Goal: Check status: Check status

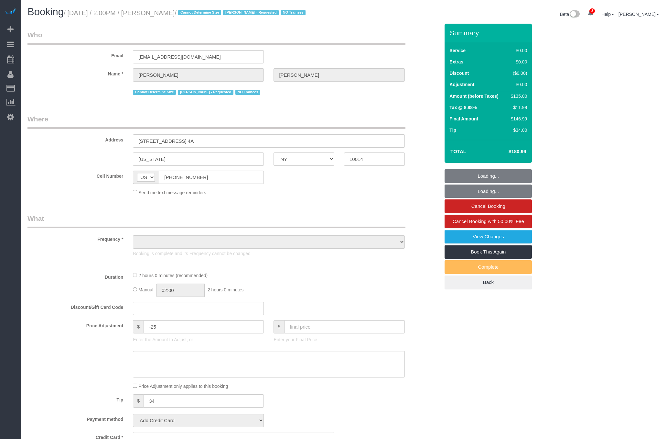
select select "NY"
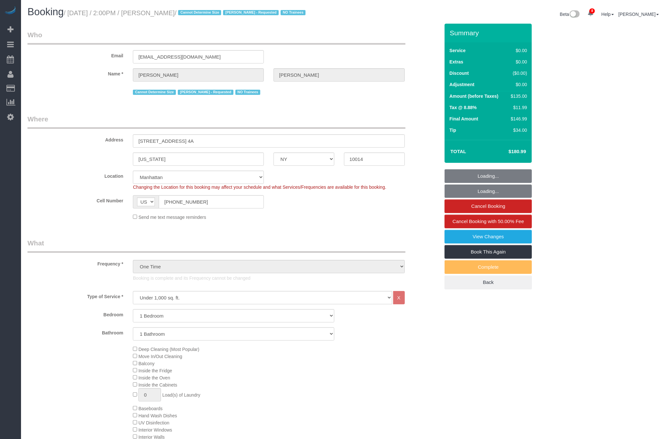
select select "object:974"
select select "string:stripe-pm_1S0MpW4VGloSiKo7ykkyT5lm"
select select "spot1"
select select "number:89"
select select "number:90"
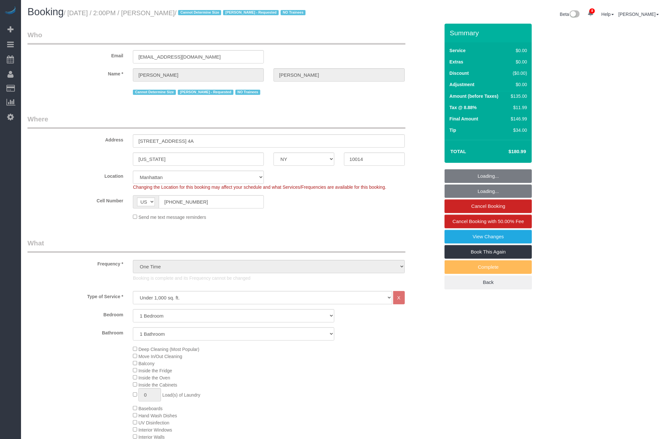
select select "number:15"
select select "number:5"
select select "1"
click at [163, 56] on input "[EMAIL_ADDRESS][DOMAIN_NAME]" at bounding box center [198, 56] width 131 height 13
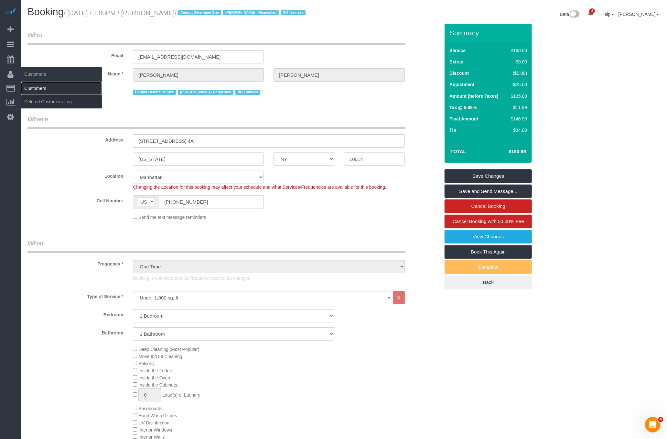
click at [36, 87] on link "Customers" at bounding box center [61, 88] width 81 height 13
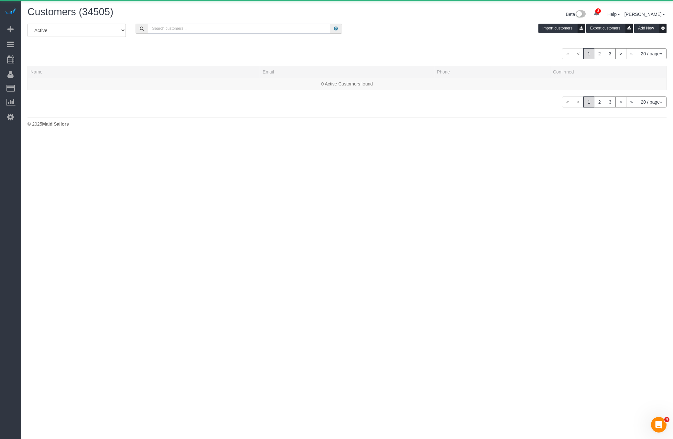
click at [192, 28] on input "text" at bounding box center [239, 29] width 182 height 10
paste input "[EMAIL_ADDRESS][DOMAIN_NAME]"
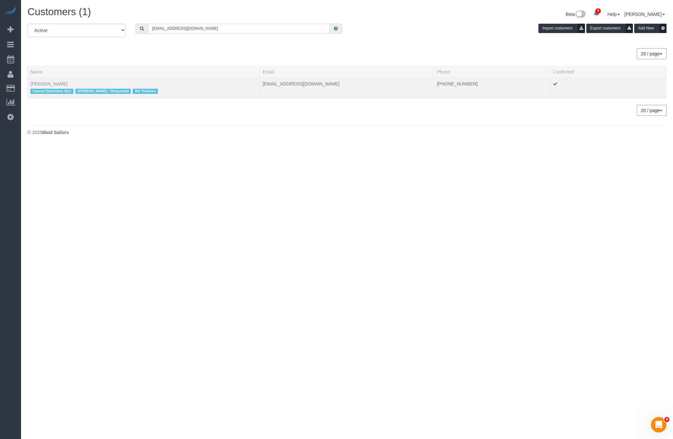
type input "[EMAIL_ADDRESS][DOMAIN_NAME]"
click at [46, 81] on link "[PERSON_NAME]" at bounding box center [48, 83] width 37 height 5
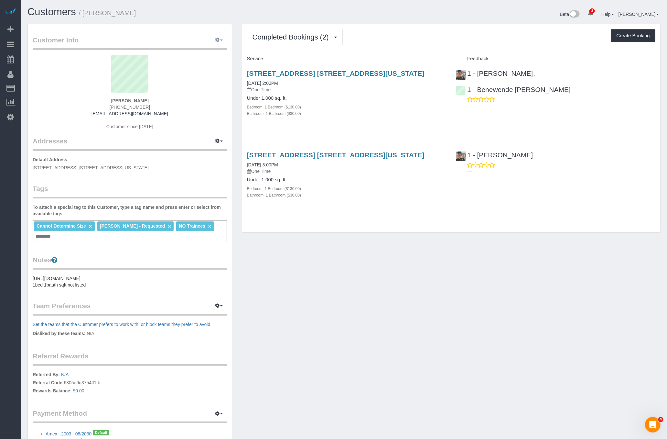
click at [222, 35] on button "button" at bounding box center [219, 40] width 16 height 10
click at [205, 84] on link "View Changes" at bounding box center [199, 85] width 56 height 8
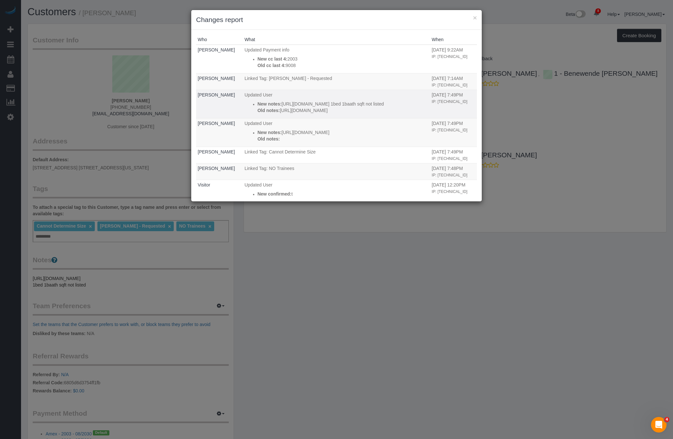
click at [325, 91] on td "Updated User New notes: [URL][DOMAIN_NAME] 1bed 1baath sqft not listed Old note…" at bounding box center [336, 104] width 187 height 28
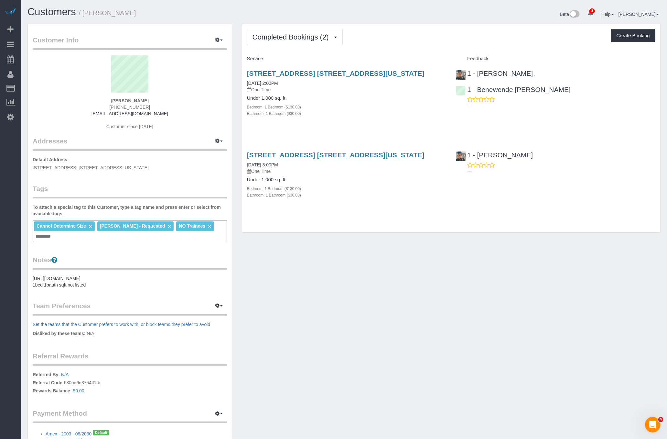
click at [132, 18] on div "Customers / [PERSON_NAME]" at bounding box center [183, 13] width 321 height 14
drag, startPoint x: 82, startPoint y: 15, endPoint x: 88, endPoint y: 17, distance: 6.4
click at [88, 17] on h1 "Customers / [PERSON_NAME]" at bounding box center [183, 11] width 312 height 11
copy small "[PERSON_NAME]"
click at [267, 84] on link "[DATE] 2:00PM" at bounding box center [262, 83] width 31 height 5
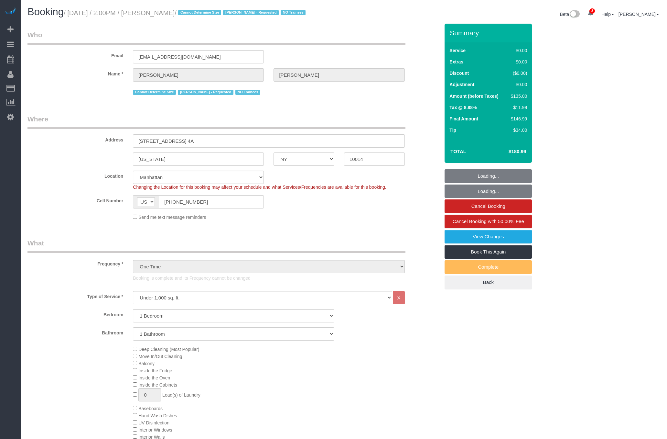
select select "NY"
select select "1"
select select "string:stripe-pm_1S0MpW4VGloSiKo7ykkyT5lm"
select select "spot1"
select select "number:89"
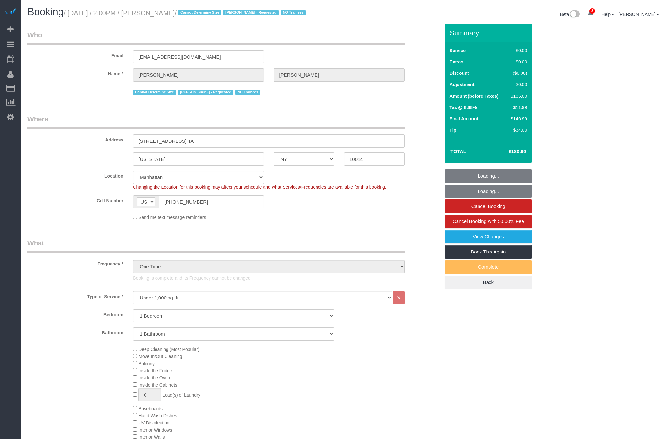
select select "number:90"
select select "number:15"
select select "number:5"
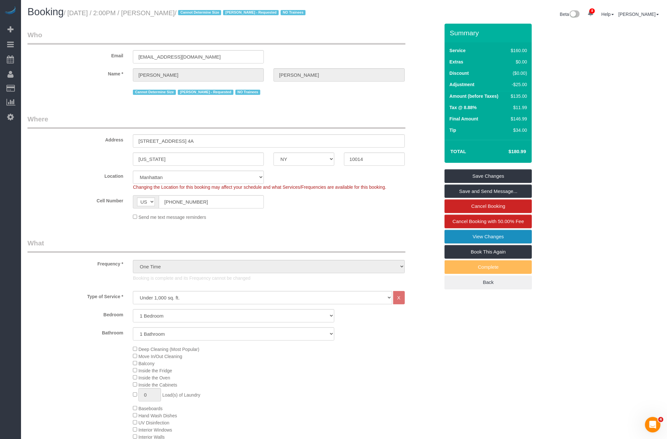
click at [488, 235] on link "View Changes" at bounding box center [488, 237] width 87 height 14
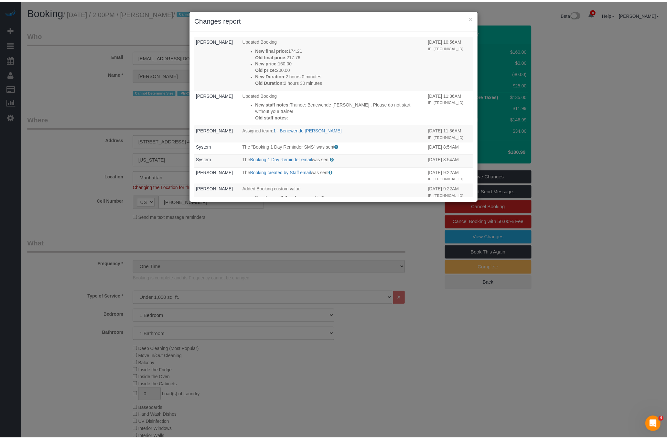
scroll to position [293, 0]
